Goal: Check status: Check status

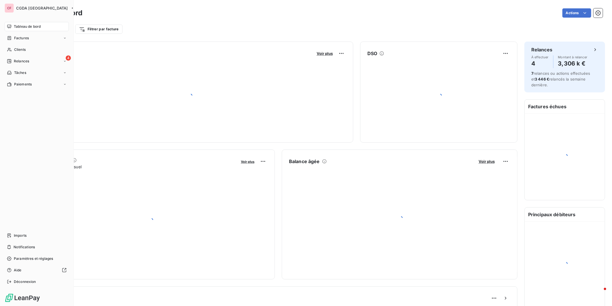
click at [16, 50] on span "Clients" at bounding box center [20, 49] width 12 height 5
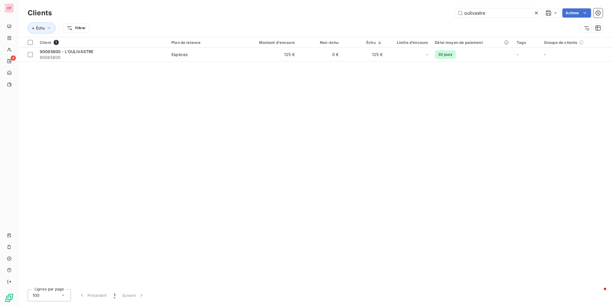
type input "oulivastre"
click at [237, 54] on td "Espèces" at bounding box center [203, 55] width 71 height 14
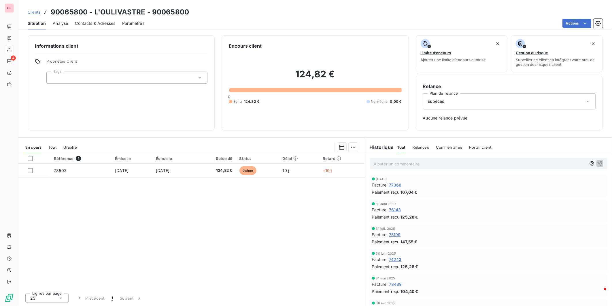
click at [167, 185] on div "Référence 1 Émise le Échue le Solde dû Statut Délai Retard 78502 [DATE] [DATE] …" at bounding box center [191, 220] width 346 height 135
click at [191, 203] on div "Référence 1 Émise le Échue le Solde dû Statut Délai Retard 78502 [DATE] [DATE] …" at bounding box center [191, 220] width 346 height 135
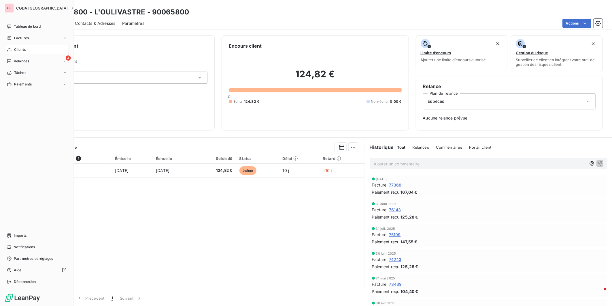
click at [17, 48] on span "Clients" at bounding box center [20, 49] width 12 height 5
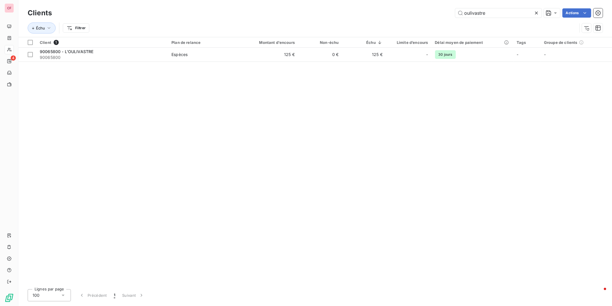
click at [492, 10] on input "oulivastre" at bounding box center [498, 12] width 86 height 9
click at [491, 10] on input "oulivastre" at bounding box center [498, 12] width 86 height 9
type input "cassis"
click at [131, 51] on span "90013000 - L'ILOT VERT CASSIS SAS MANOUBI" at bounding box center [87, 51] width 95 height 5
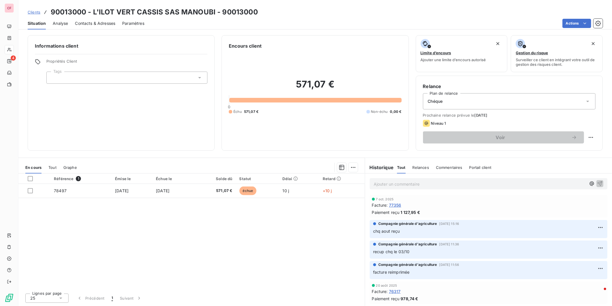
click at [272, 252] on div "Référence 1 Émise le Échue le Solde dû Statut Délai Retard 78497 [DATE] [DATE] …" at bounding box center [191, 230] width 346 height 115
click at [92, 21] on span "Contacts & Adresses" at bounding box center [95, 23] width 40 height 6
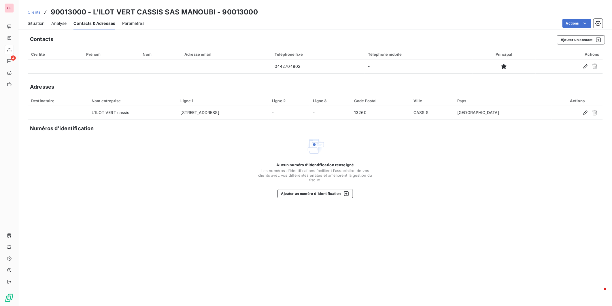
click at [42, 20] on span "Situation" at bounding box center [36, 23] width 17 height 6
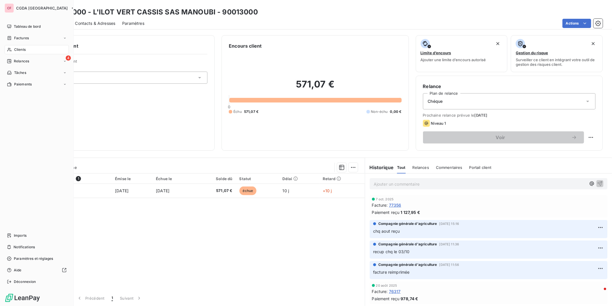
click at [32, 63] on div "4 Relances" at bounding box center [37, 60] width 64 height 9
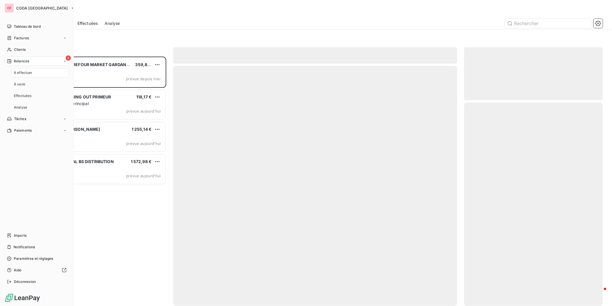
scroll to position [244, 134]
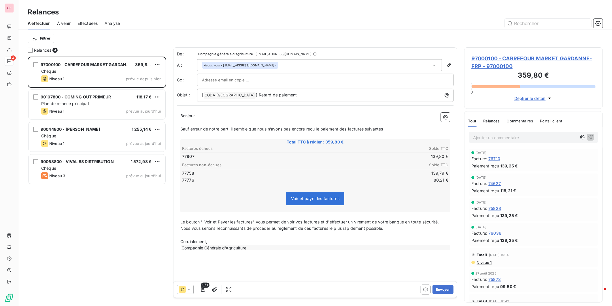
click at [105, 104] on div "Plan de relance principal" at bounding box center [101, 104] width 120 height 6
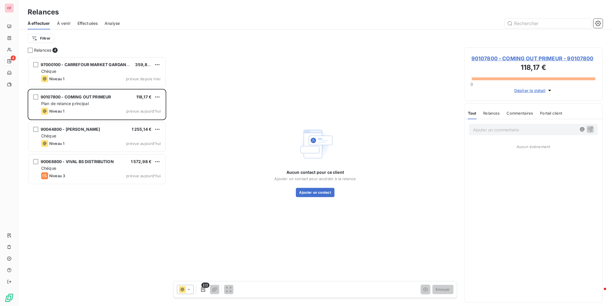
click at [502, 58] on span "90107800 - COMING OUT PRIMEUR - 90107800" at bounding box center [534, 58] width 124 height 8
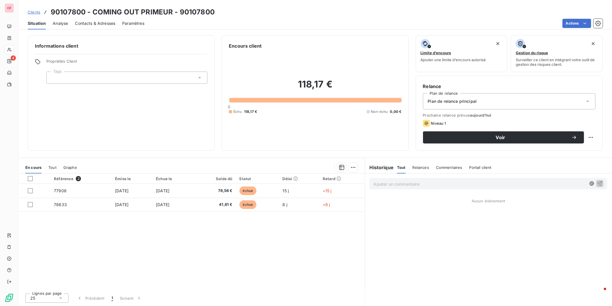
click at [540, 97] on div "Plan de relance principal" at bounding box center [509, 101] width 173 height 16
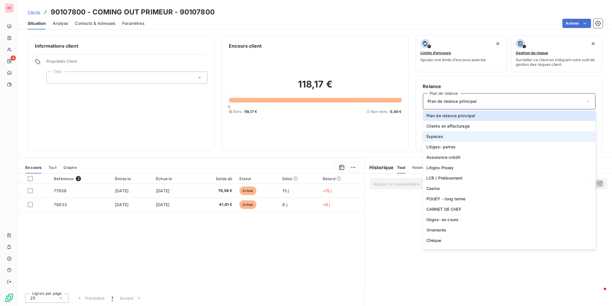
click at [446, 139] on li "Espèces" at bounding box center [509, 136] width 173 height 10
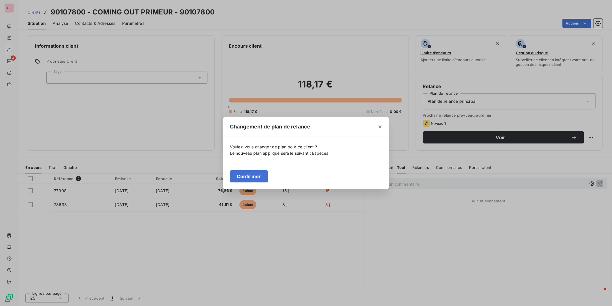
click at [231, 176] on button "Confirmer" at bounding box center [249, 176] width 38 height 12
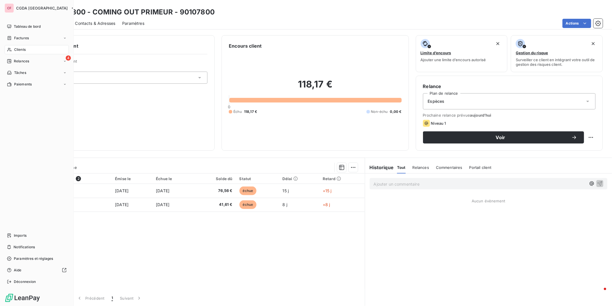
click at [16, 62] on span "Relances" at bounding box center [21, 61] width 15 height 5
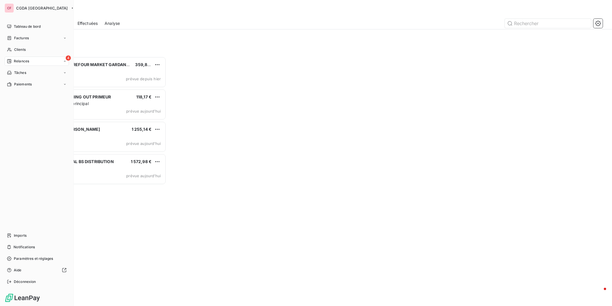
scroll to position [244, 134]
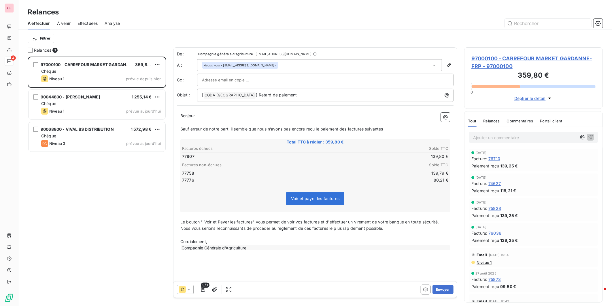
click at [100, 139] on div "90068800 - VIVAL BS DISTRIBUTION 1 572,98 € Chéque Niveau 3 prévue [DATE]" at bounding box center [97, 136] width 137 height 29
